Goal: Task Accomplishment & Management: Complete application form

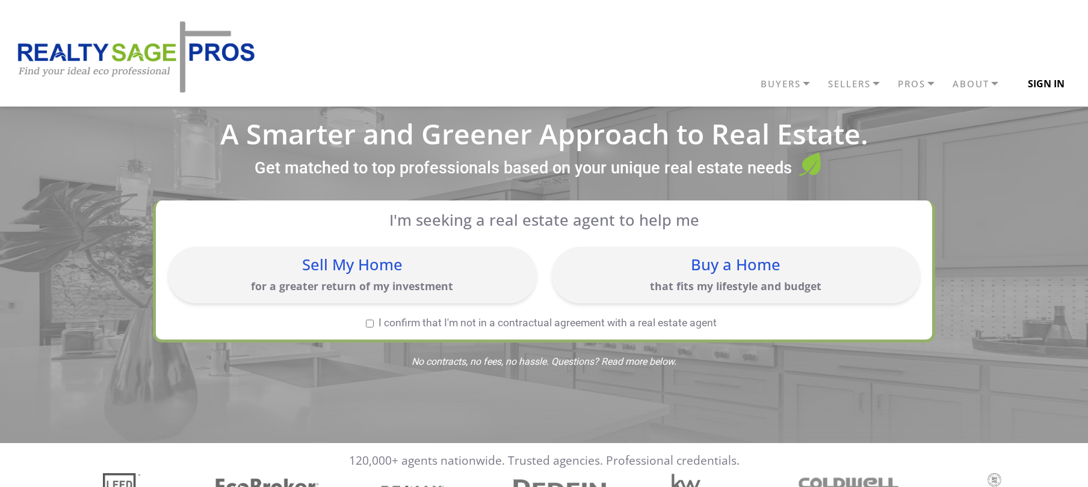
click at [1051, 87] on button "Sign In" at bounding box center [1047, 84] width 66 height 24
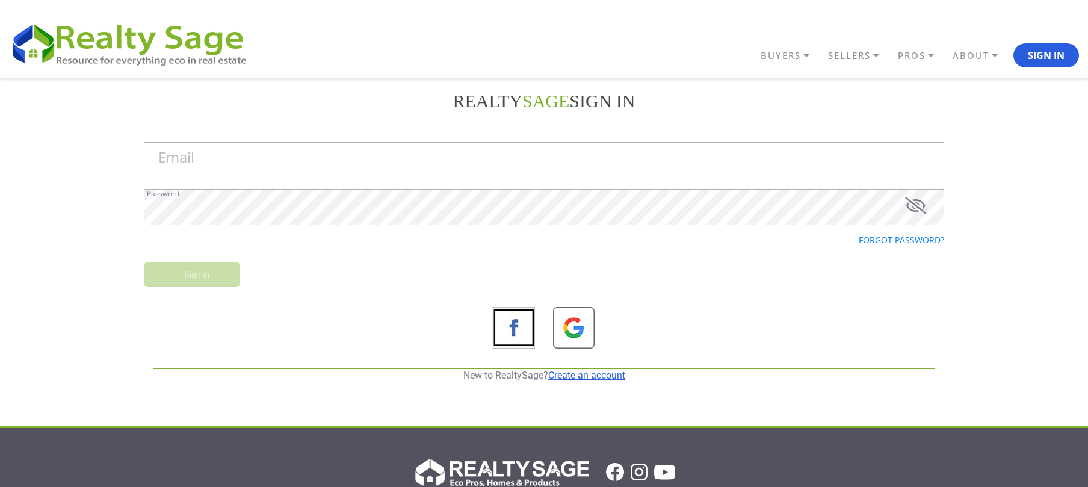
click at [574, 376] on link "Create an account" at bounding box center [586, 375] width 77 height 11
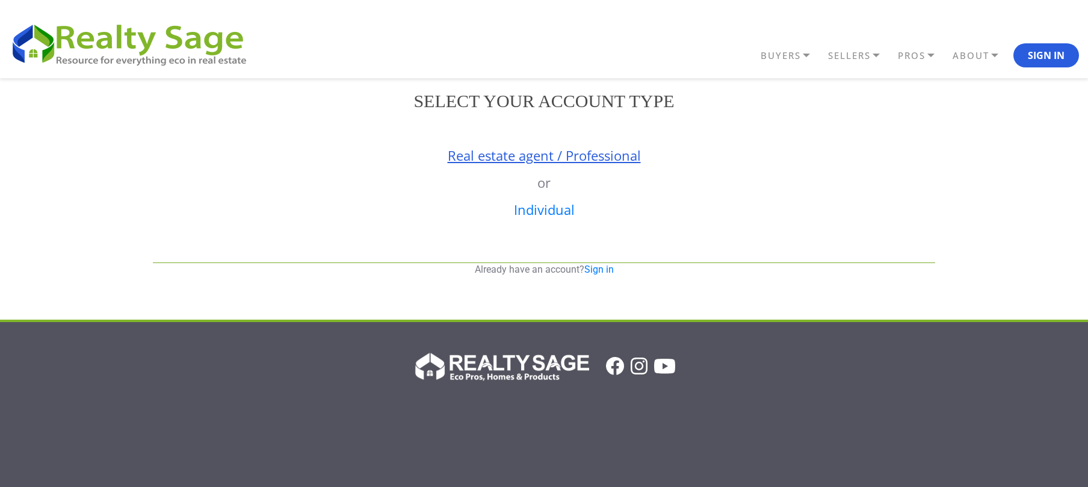
click at [540, 152] on link "Real estate agent / Professional" at bounding box center [544, 155] width 193 height 18
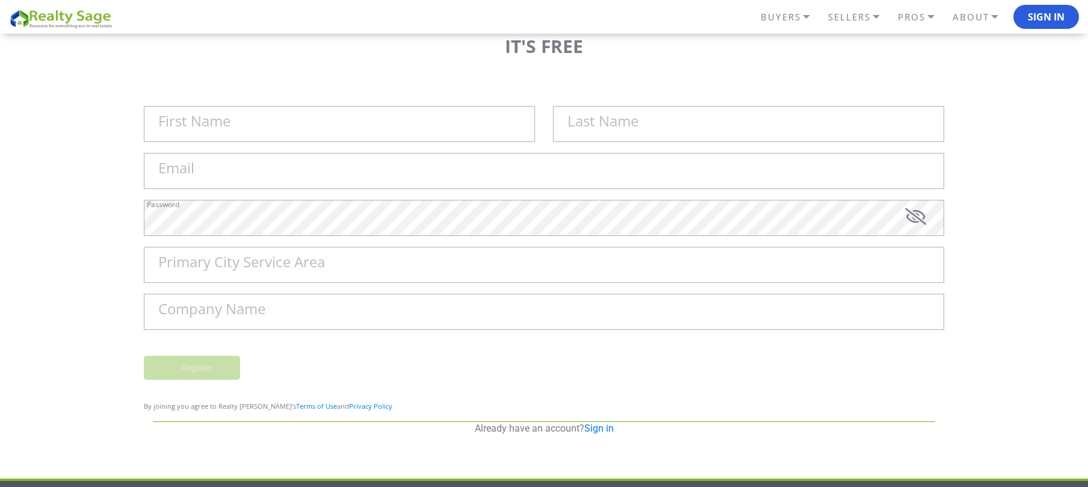
scroll to position [80, 0]
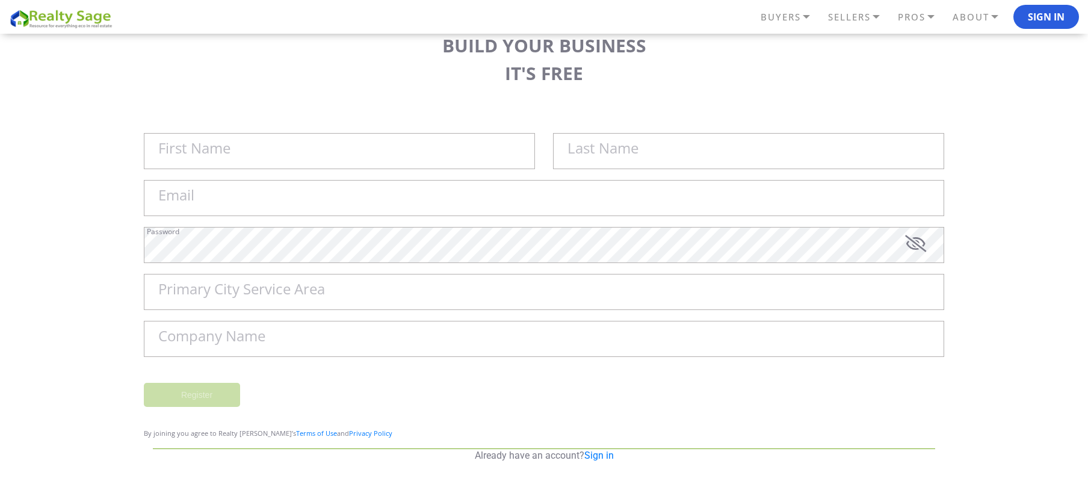
click at [427, 130] on div "First Name Last Name Email Password Primary City Service Area Company Name An e…" at bounding box center [544, 278] width 801 height 315
click at [461, 147] on input "First Name" at bounding box center [339, 151] width 391 height 36
paste input "[PERSON_NAME]"
type input "[PERSON_NAME]"
click at [624, 157] on input "text" at bounding box center [748, 151] width 391 height 36
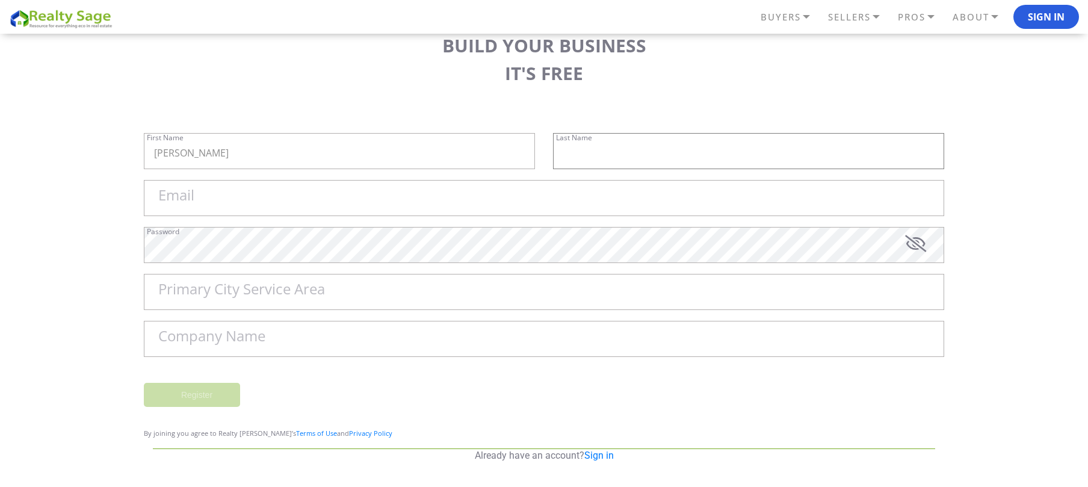
paste input "[PERSON_NAME]"
type input "[PERSON_NAME]"
click at [523, 220] on div "Email" at bounding box center [544, 203] width 801 height 47
click at [458, 214] on input "Email" at bounding box center [544, 198] width 801 height 36
paste input "[EMAIL_ADDRESS][DOMAIN_NAME]"
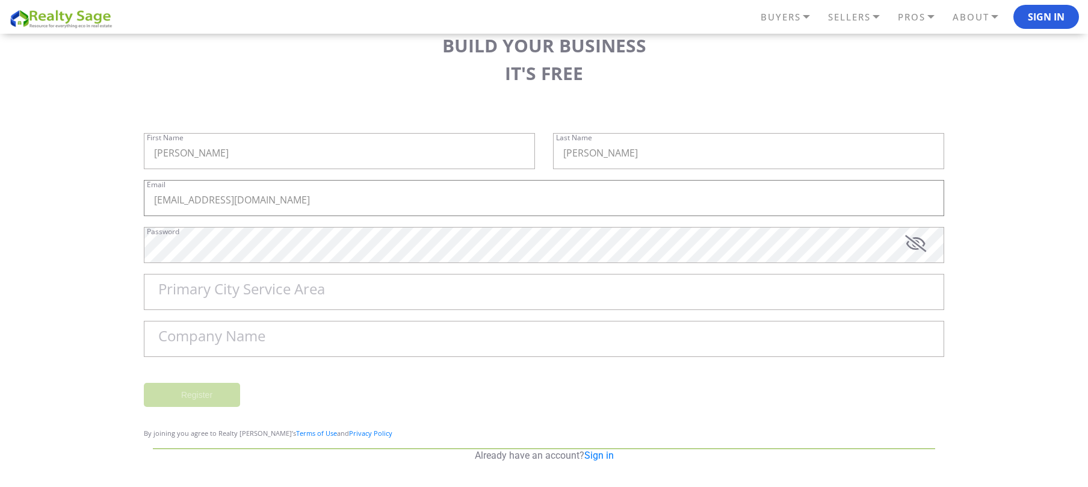
type input "[EMAIL_ADDRESS][DOMAIN_NAME]"
click at [290, 295] on label "Primary City Service Area" at bounding box center [241, 289] width 167 height 14
click at [290, 295] on input "Primary City Service Area" at bounding box center [544, 292] width 801 height 36
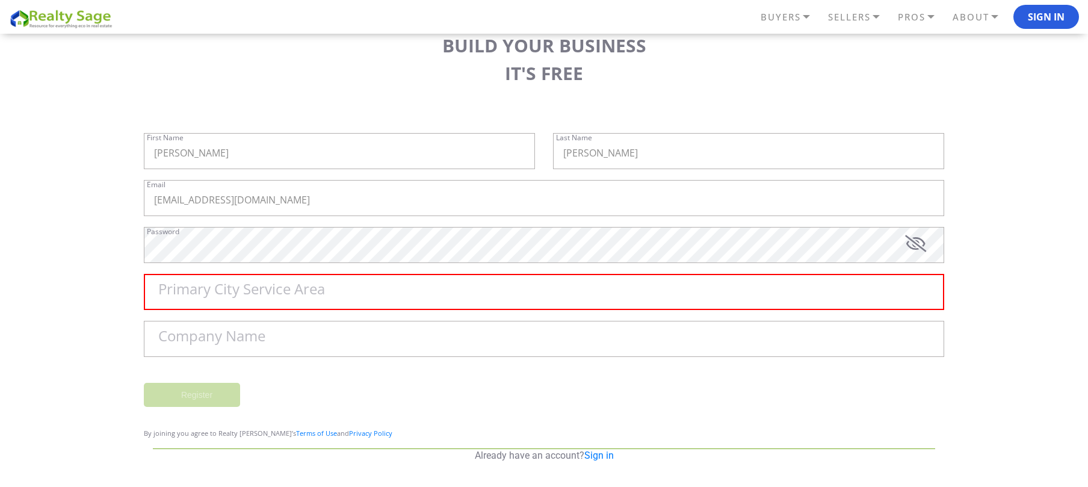
click at [318, 287] on label "Primary City Service Area" at bounding box center [241, 289] width 167 height 14
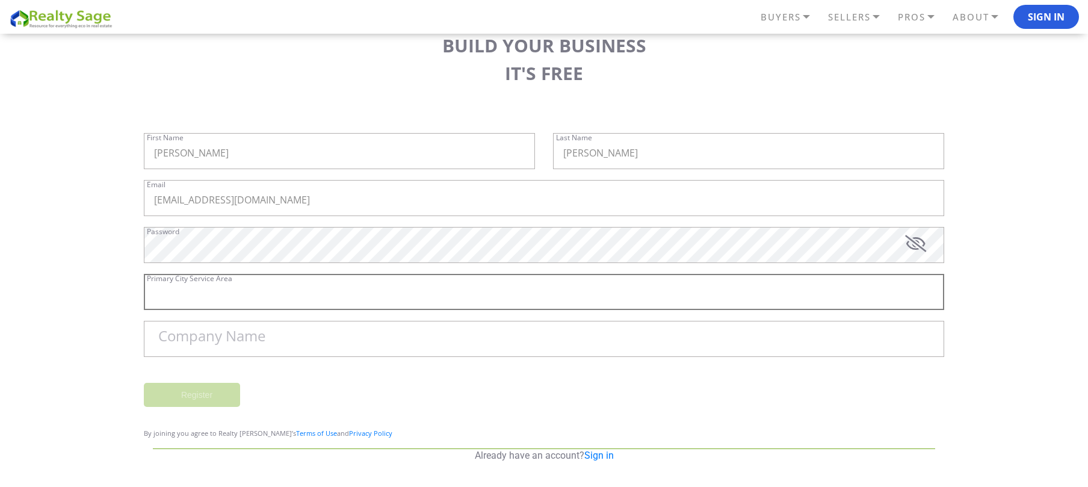
click at [318, 287] on input "Primary City Service Area" at bounding box center [544, 292] width 801 height 36
paste input "[GEOGRAPHIC_DATA]"
click at [273, 294] on input "[GEOGRAPHIC_DATA]" at bounding box center [544, 292] width 801 height 36
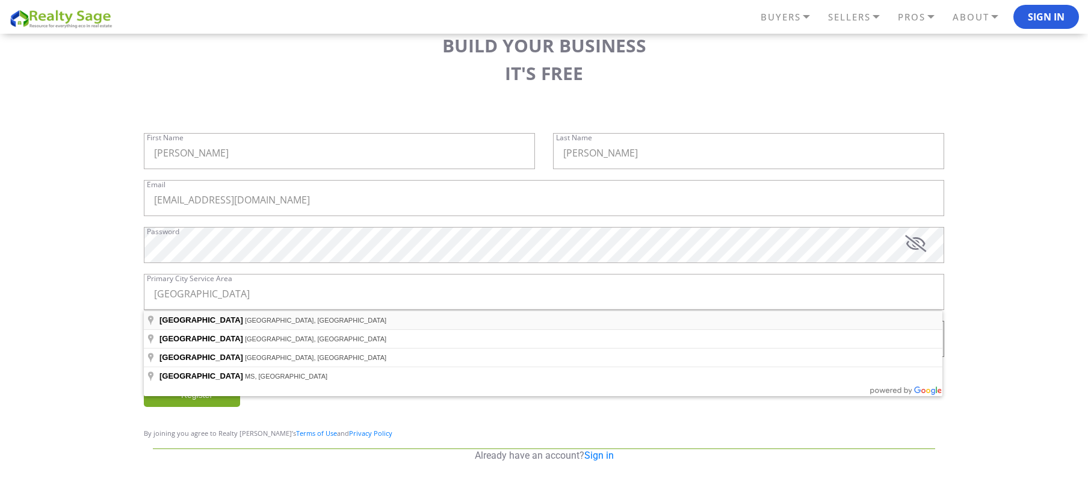
type input "[GEOGRAPHIC_DATA], [GEOGRAPHIC_DATA], [GEOGRAPHIC_DATA]"
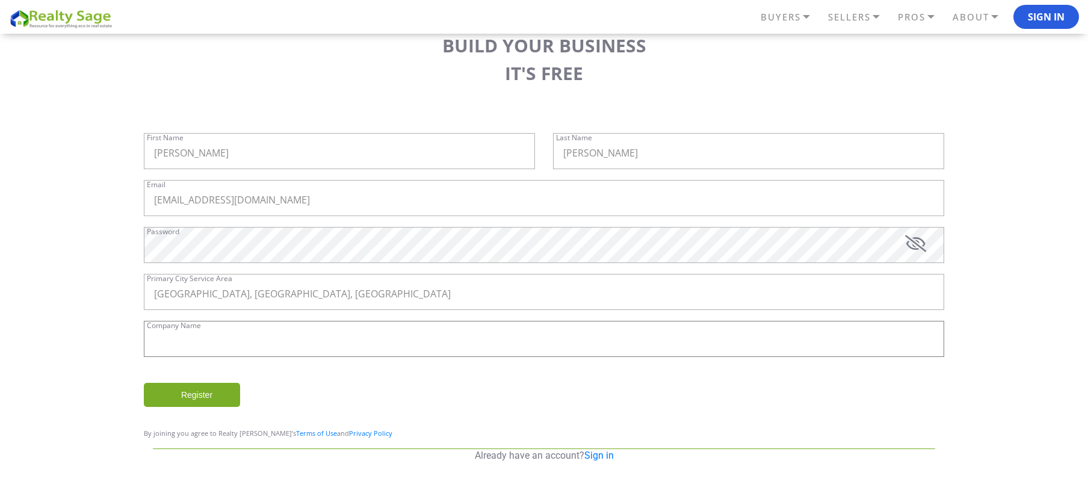
paste input "Next Step House Buyers"
drag, startPoint x: 299, startPoint y: 350, endPoint x: 287, endPoint y: 355, distance: 13.5
click at [297, 352] on input "Company Name" at bounding box center [544, 339] width 801 height 36
type input "Next Step House Buyers"
click at [207, 393] on input "Register" at bounding box center [192, 395] width 96 height 24
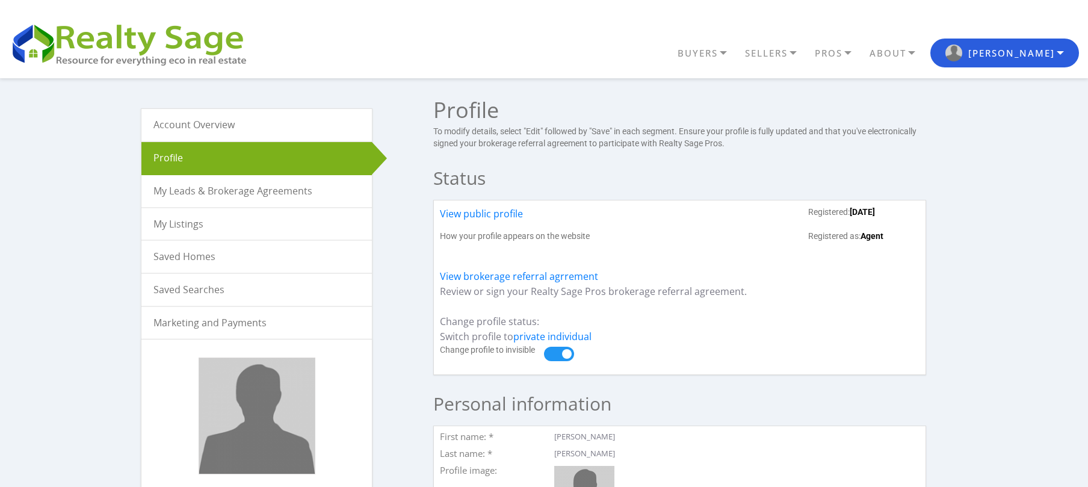
click at [191, 220] on link "My Listings" at bounding box center [256, 224] width 231 height 32
